Goal: Task Accomplishment & Management: Manage account settings

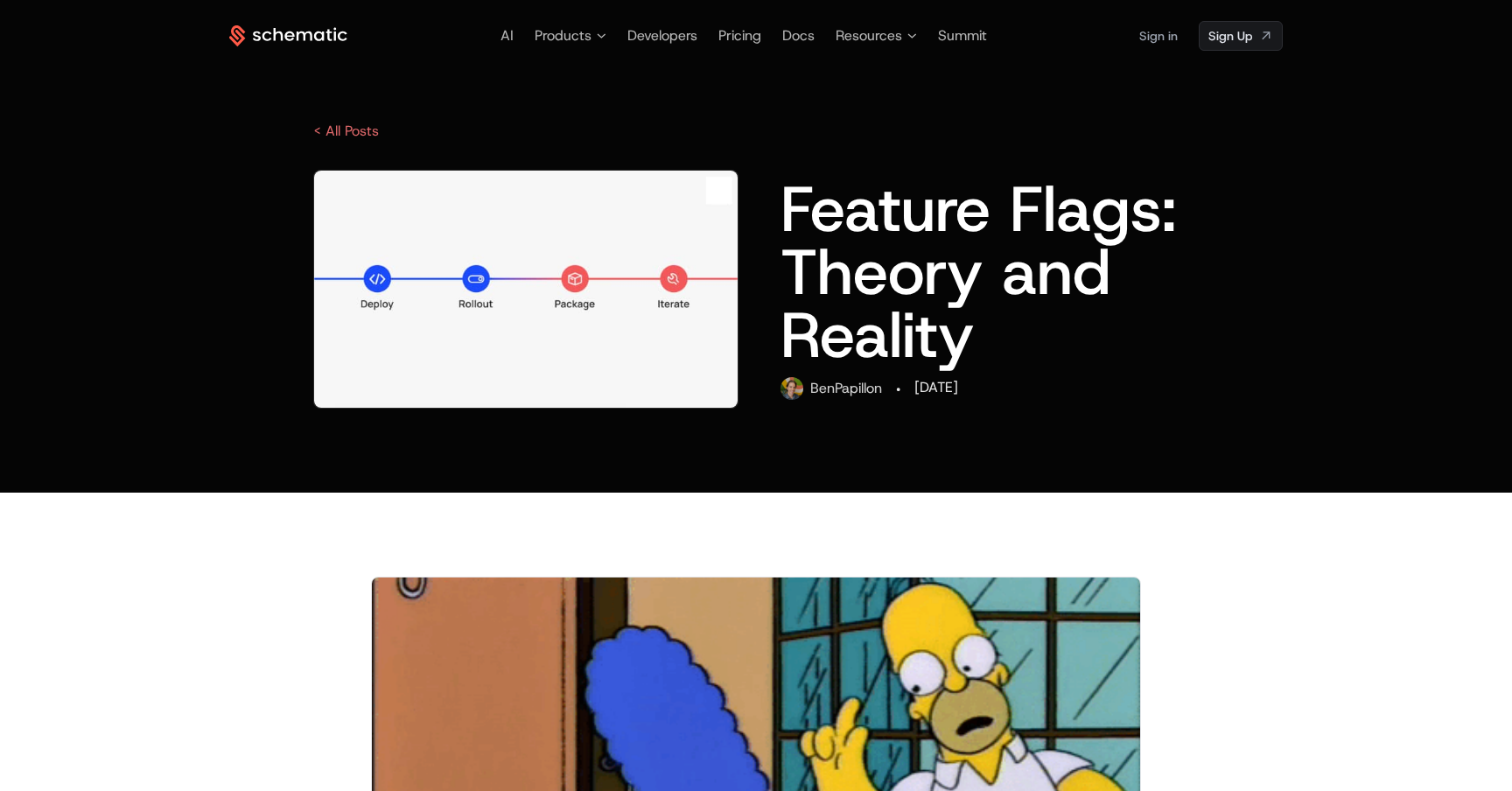
click at [1171, 39] on link "Sign in" at bounding box center [1158, 35] width 39 height 28
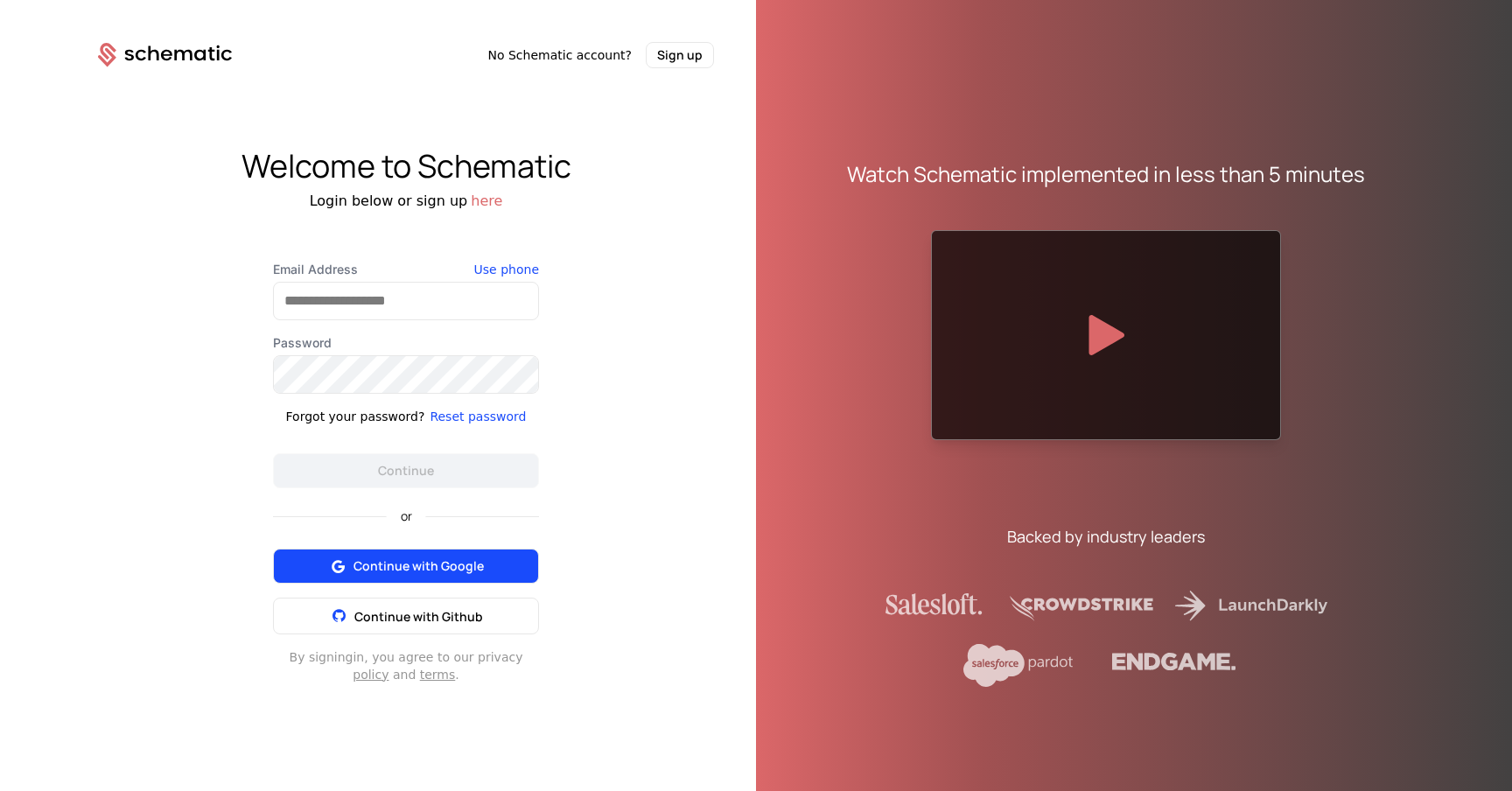
click at [469, 564] on span "Continue with Google" at bounding box center [419, 566] width 131 height 18
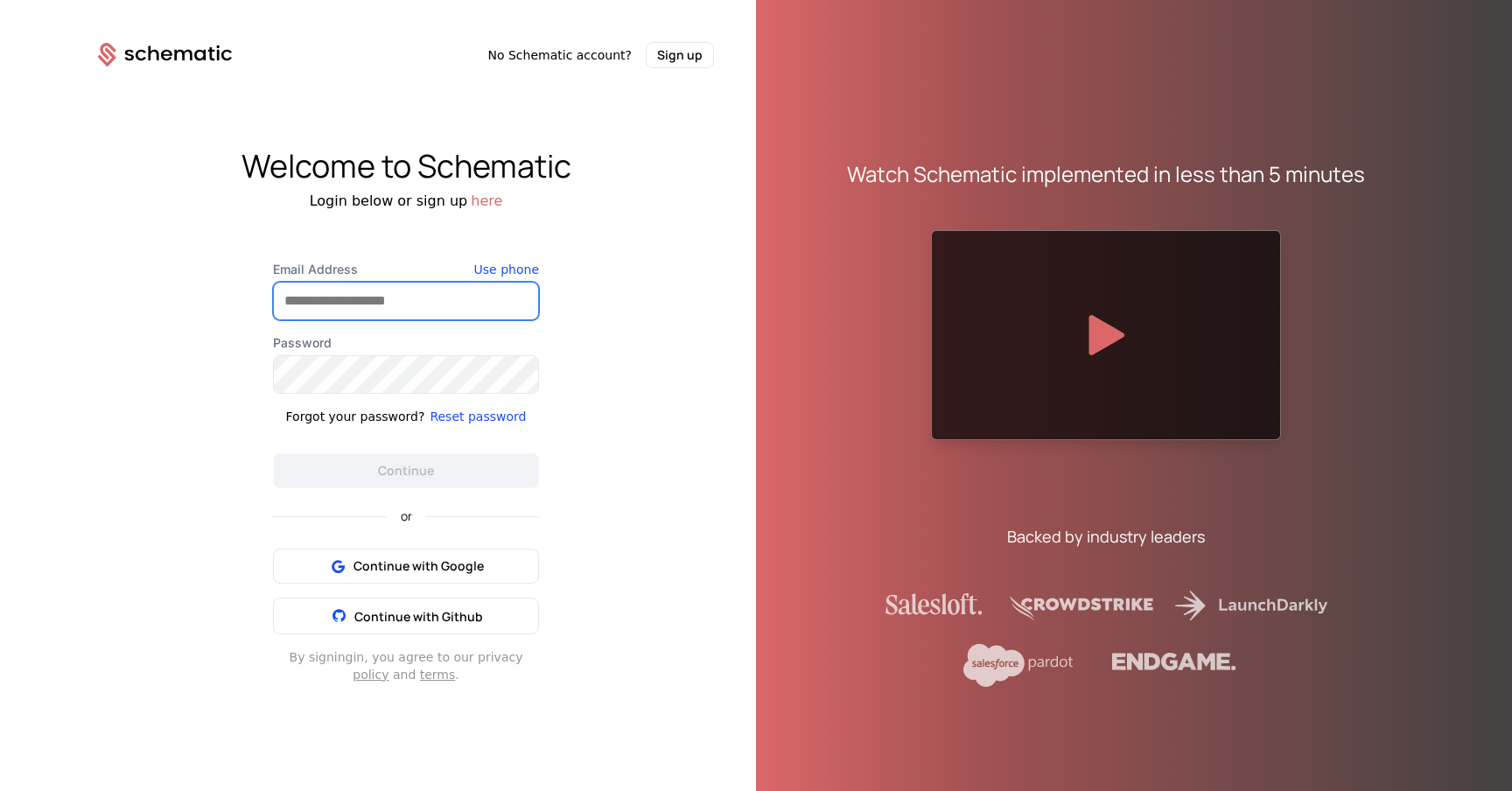
click at [436, 308] on input "Email Address" at bounding box center [405, 301] width 264 height 37
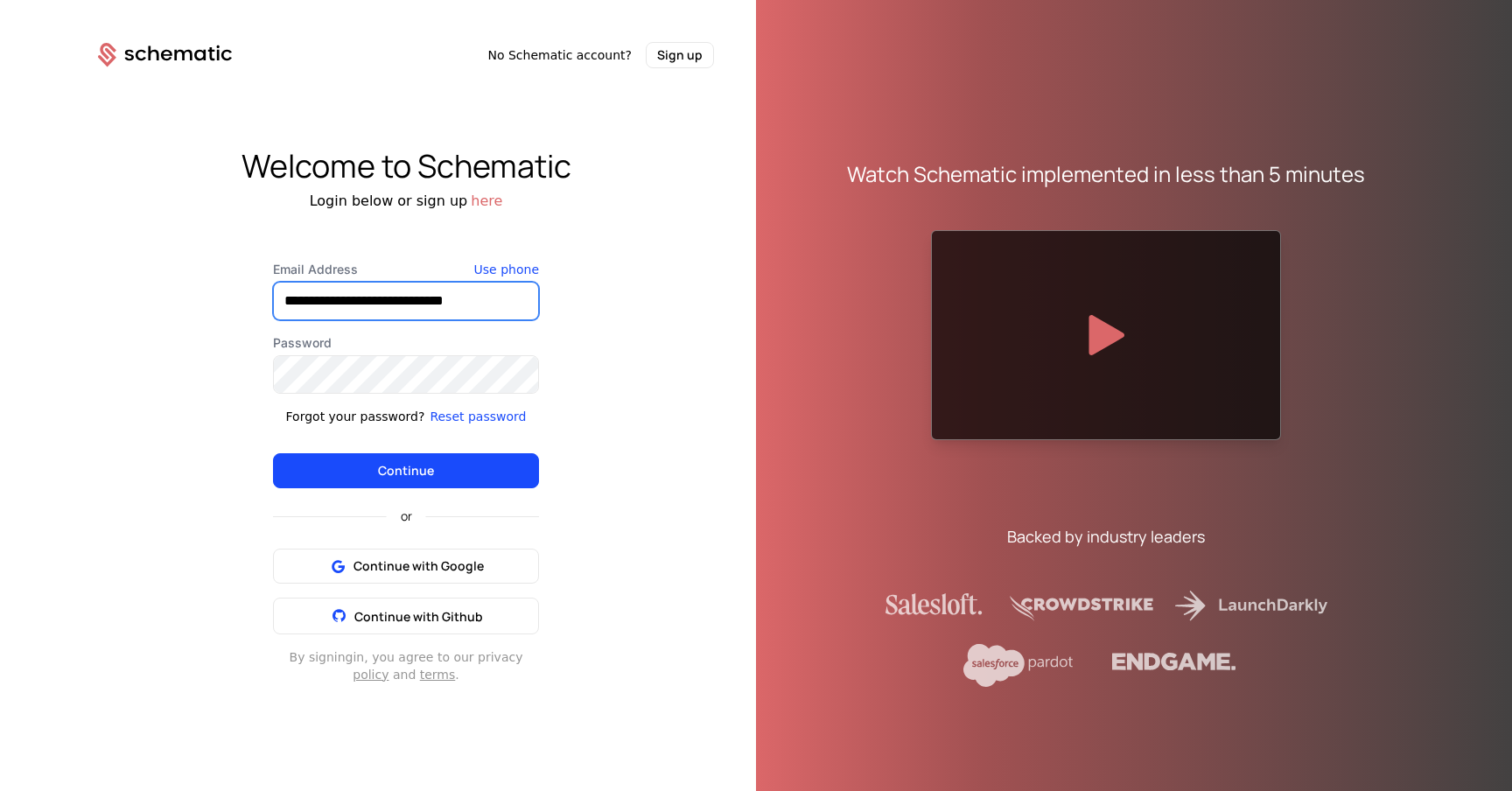
type input "**********"
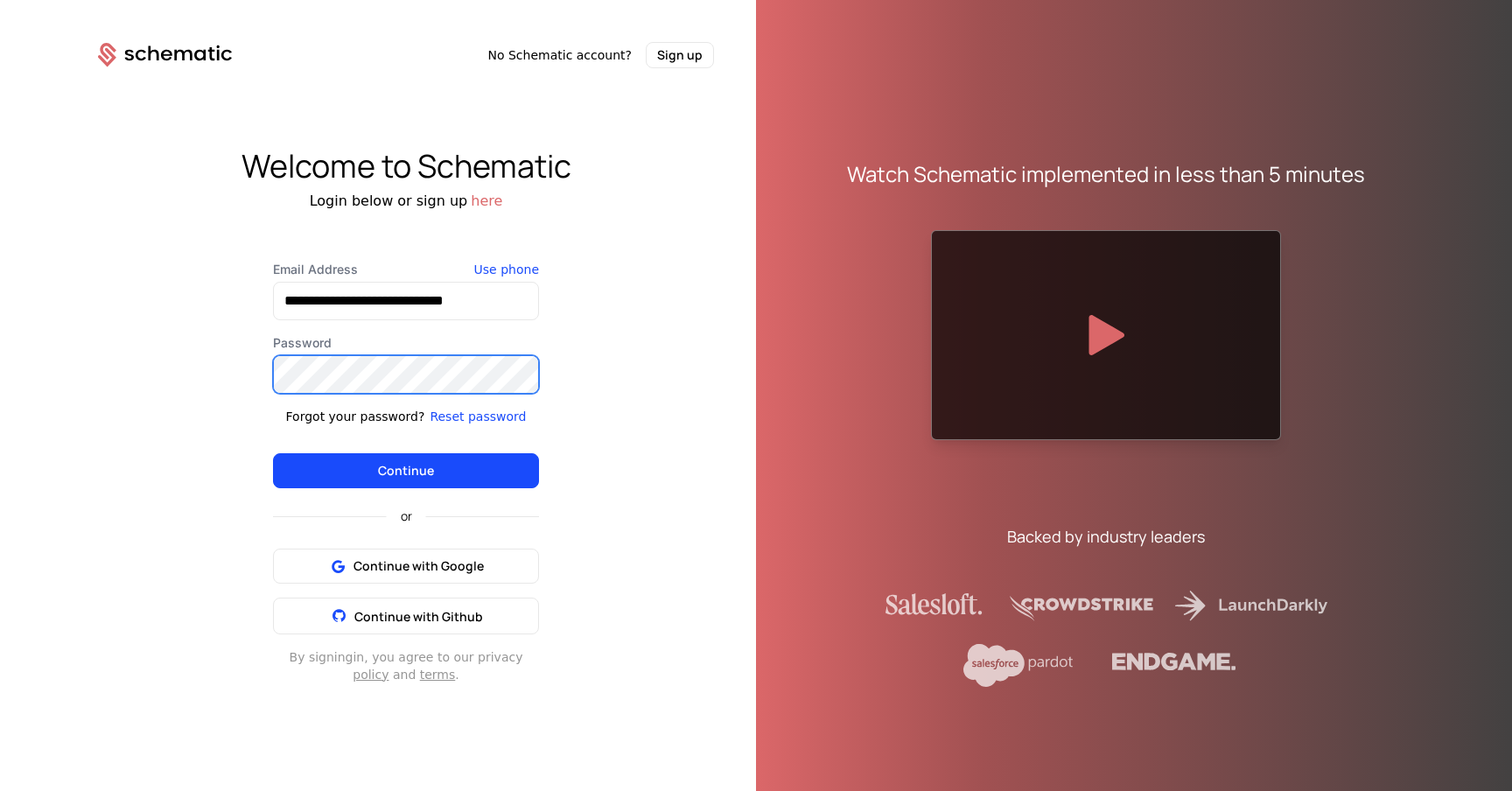
click at [273, 453] on button "Continue" at bounding box center [405, 471] width 266 height 35
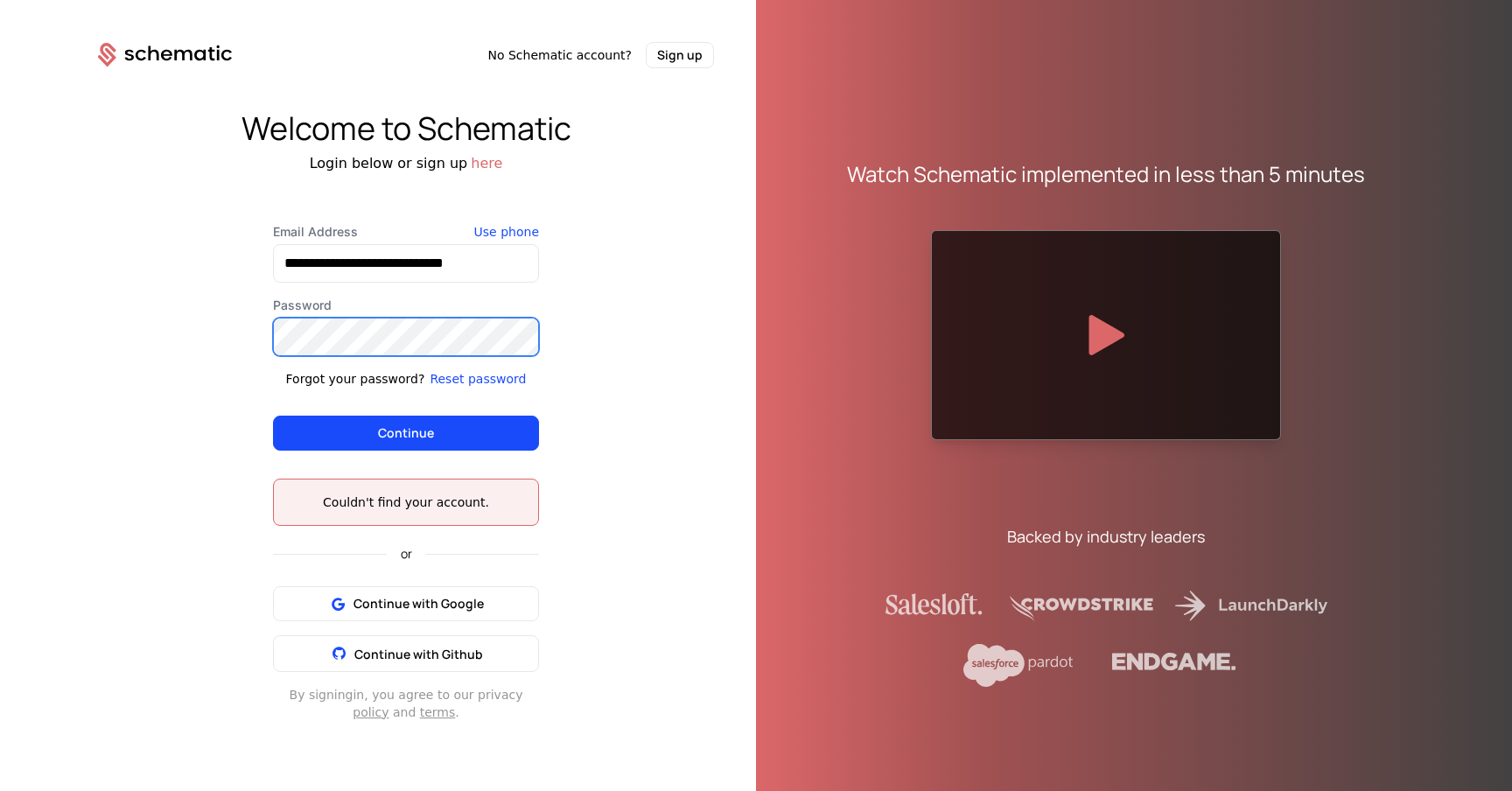
click at [273, 416] on button "Continue" at bounding box center [405, 433] width 266 height 35
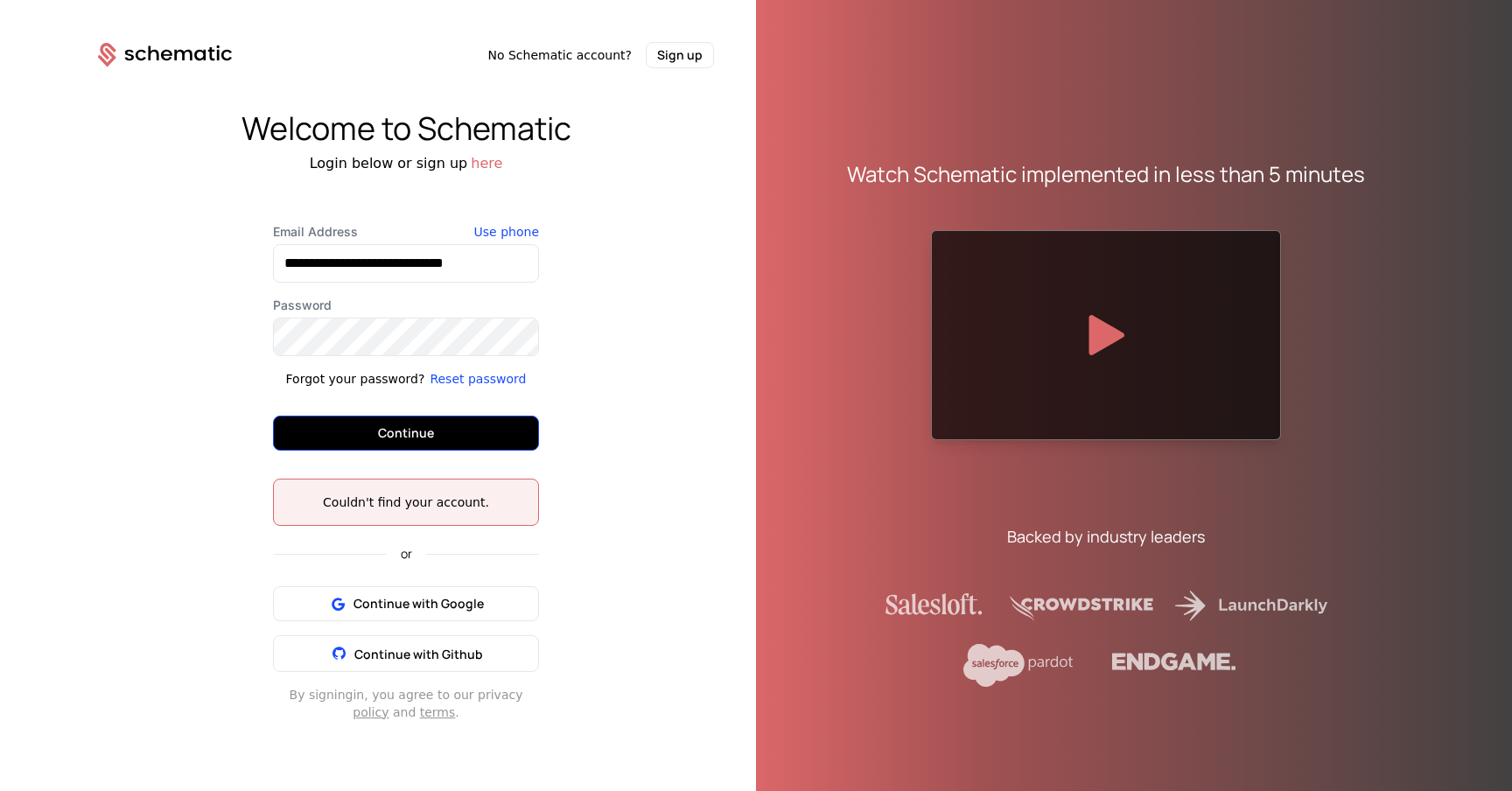
click at [459, 439] on button "Continue" at bounding box center [405, 433] width 266 height 35
